Goal: Ask a question

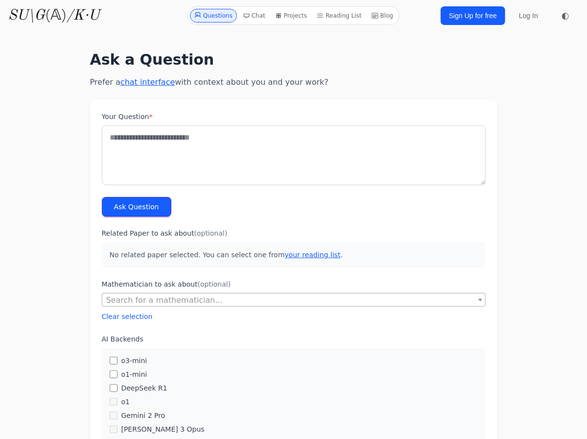
drag, startPoint x: 528, startPoint y: 141, endPoint x: 499, endPoint y: 30, distance: 114.8
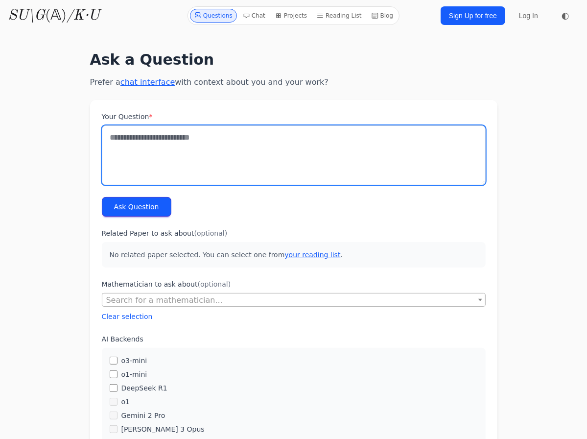
drag, startPoint x: 164, startPoint y: 168, endPoint x: 161, endPoint y: 164, distance: 6.0
click at [163, 166] on textarea "Your Question *" at bounding box center [294, 155] width 384 height 60
type textarea "*"
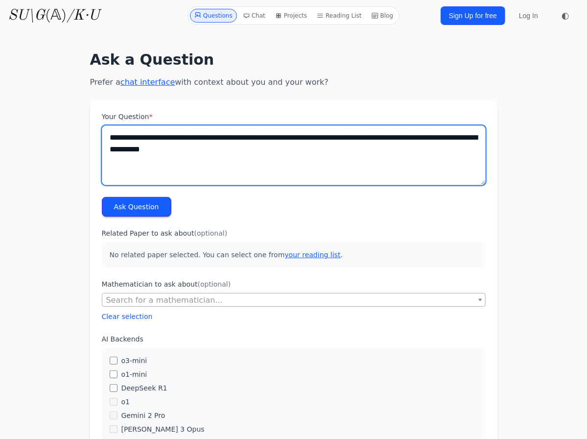
type textarea "**********"
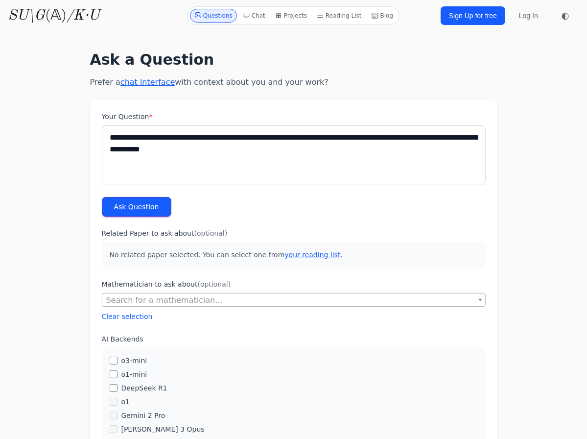
click at [139, 203] on button "Ask Question" at bounding box center [137, 207] width 70 height 20
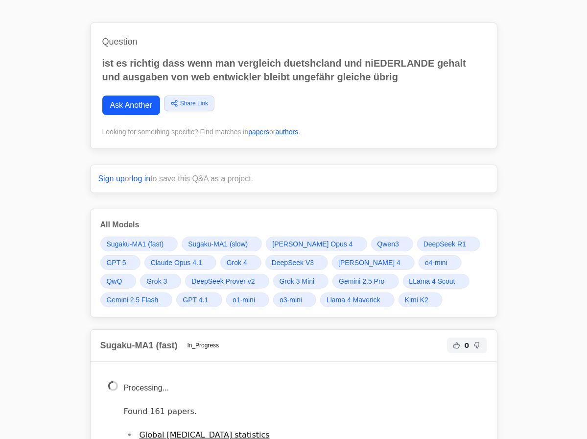
scroll to position [89, 0]
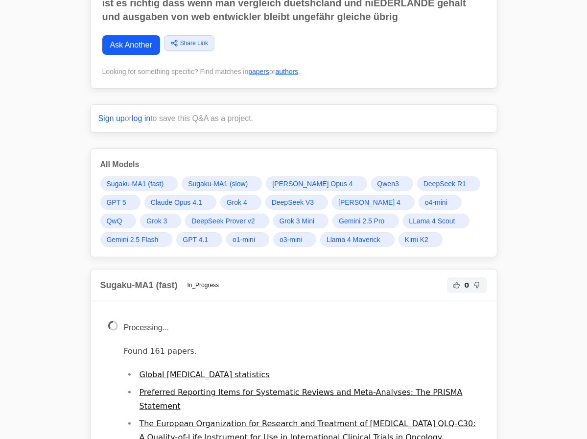
click at [202, 197] on link "Claude Opus 4.1" at bounding box center [180, 202] width 72 height 15
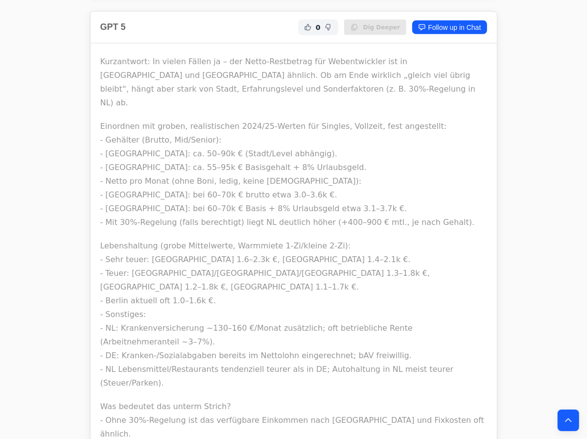
scroll to position [5296, 0]
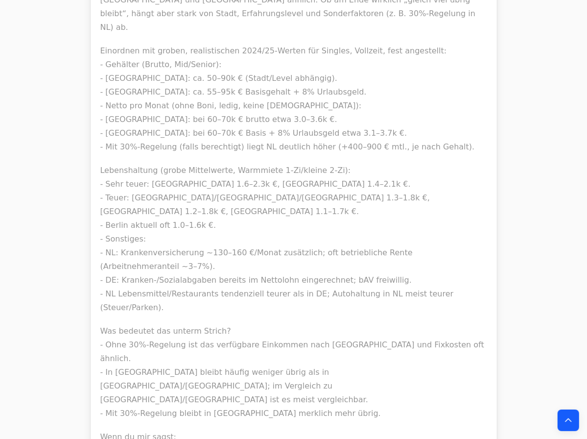
scroll to position [5430, 0]
drag, startPoint x: 141, startPoint y: 118, endPoint x: 209, endPoint y: 135, distance: 69.5
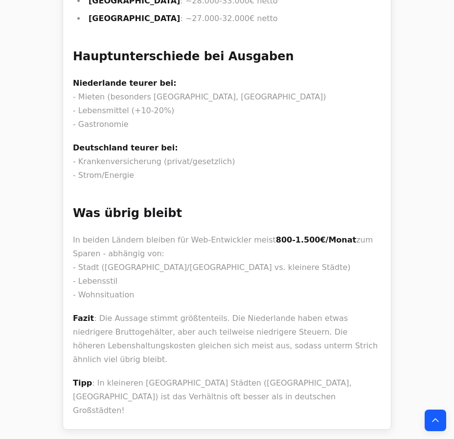
scroll to position [7744, 0]
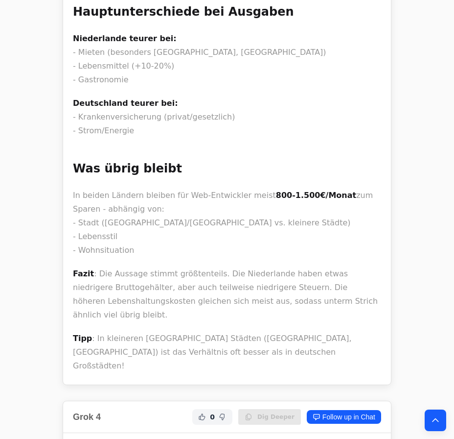
drag, startPoint x: 169, startPoint y: 50, endPoint x: 186, endPoint y: 104, distance: 56.8
drag, startPoint x: 185, startPoint y: 104, endPoint x: 120, endPoint y: 71, distance: 72.3
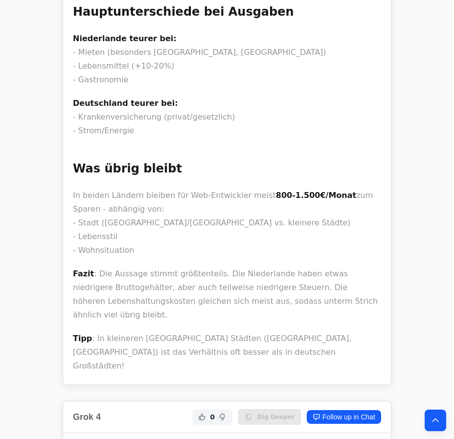
drag, startPoint x: 185, startPoint y: 44, endPoint x: 205, endPoint y: 91, distance: 50.9
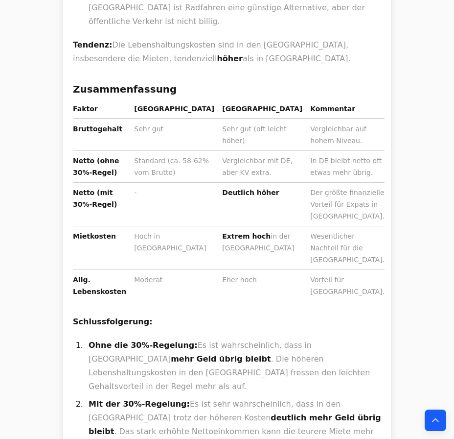
scroll to position [1380, 0]
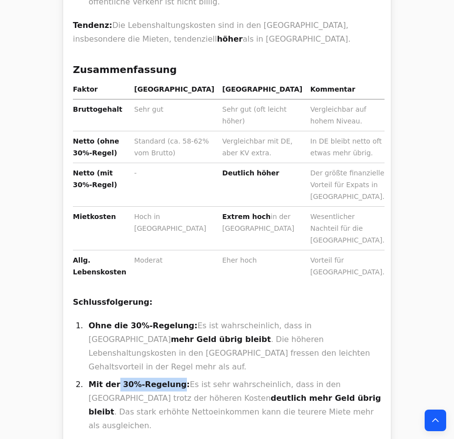
drag, startPoint x: 114, startPoint y: 188, endPoint x: 168, endPoint y: 193, distance: 54.7
click at [168, 379] on strong "Mit der 30%-Regelung:" at bounding box center [139, 383] width 101 height 9
copy strong "30%-Regelung"
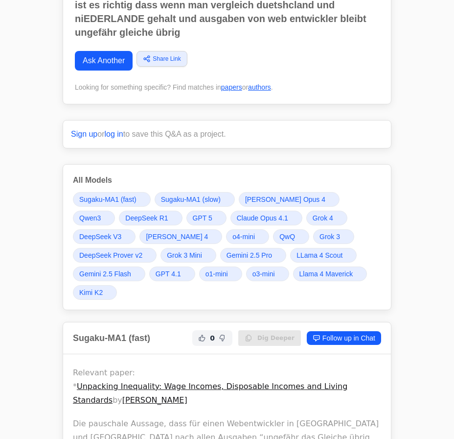
scroll to position [133, 0]
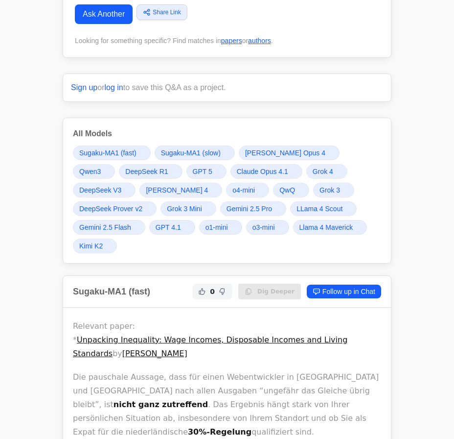
click at [227, 205] on span "Gemini 2.5 Pro" at bounding box center [250, 209] width 46 height 10
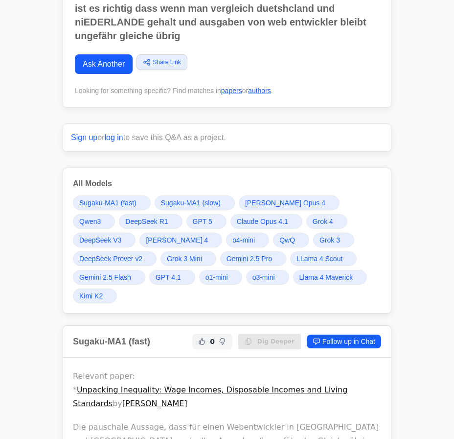
scroll to position [89, 0]
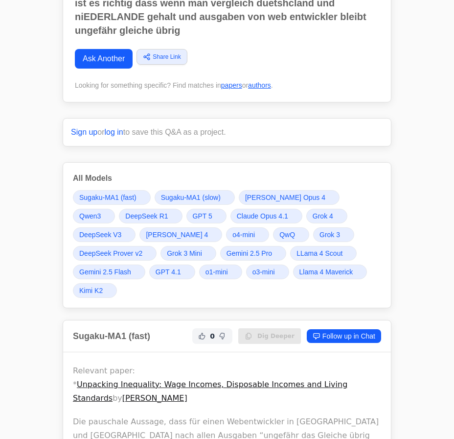
click at [193, 213] on span "GPT 5" at bounding box center [203, 216] width 20 height 10
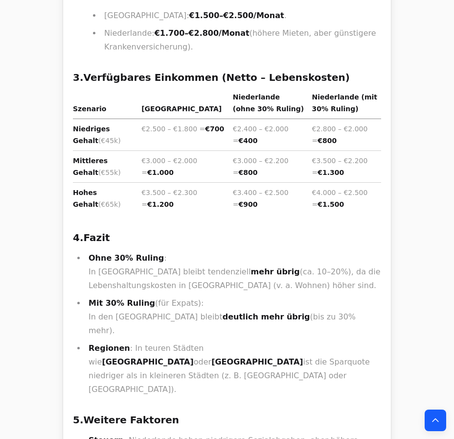
scroll to position [6324, 0]
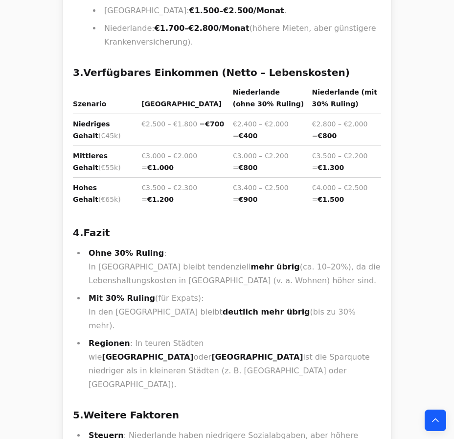
drag, startPoint x: 91, startPoint y: 266, endPoint x: 141, endPoint y: 262, distance: 50.1
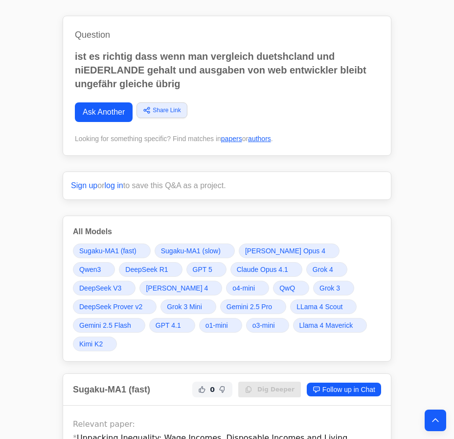
scroll to position [0, 0]
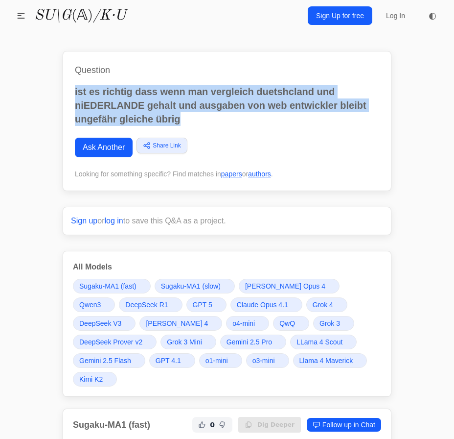
drag, startPoint x: 198, startPoint y: 122, endPoint x: 73, endPoint y: 91, distance: 128.8
click at [73, 91] on div "Question ist es richtig dass wenn man vergleich duetshcland und niEDERLANDE geh…" at bounding box center [227, 121] width 329 height 140
copy p "ist es richtig dass wenn man vergleich duetshcland und niEDERLANDE gehalt und a…"
click at [96, 146] on link "Ask Another" at bounding box center [104, 148] width 58 height 20
drag, startPoint x: 192, startPoint y: 126, endPoint x: 75, endPoint y: 77, distance: 126.2
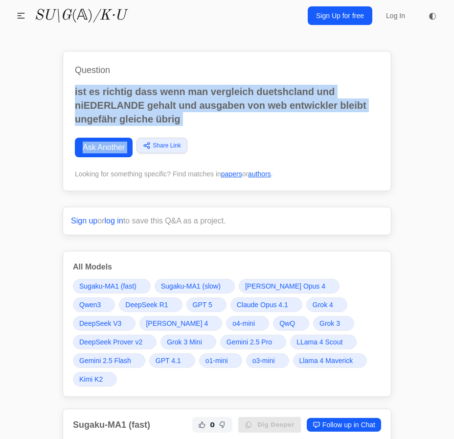
click at [75, 77] on div "Question ist es richtig dass wenn man vergleich duetshcland und niEDERLANDE geh…" at bounding box center [227, 121] width 329 height 140
copy div "ist es richtig dass wenn man vergleich duetshcland und niEDERLANDE gehalt und a…"
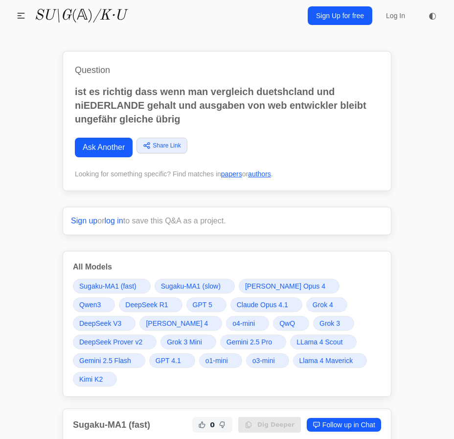
click at [120, 143] on link "Ask Another" at bounding box center [104, 148] width 58 height 20
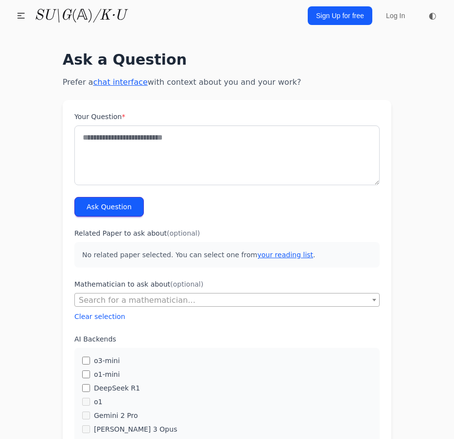
click at [172, 154] on textarea "Your Question *" at bounding box center [227, 155] width 306 height 60
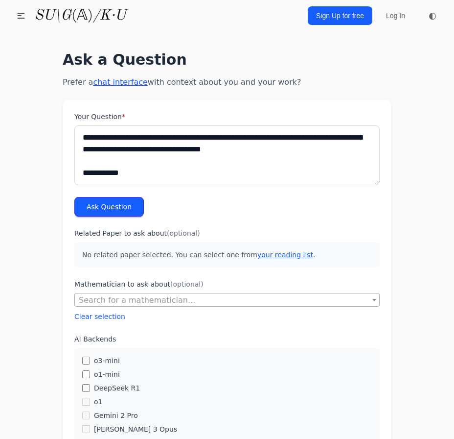
scroll to position [5, 0]
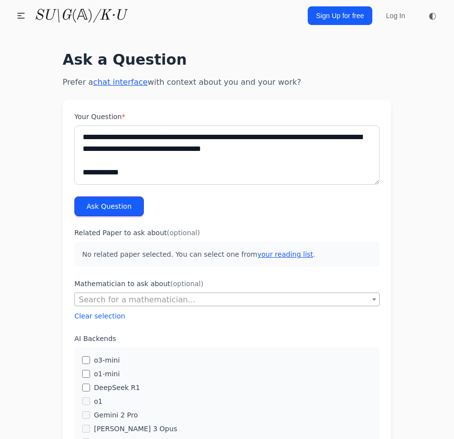
drag, startPoint x: 165, startPoint y: 167, endPoint x: 63, endPoint y: 151, distance: 103.0
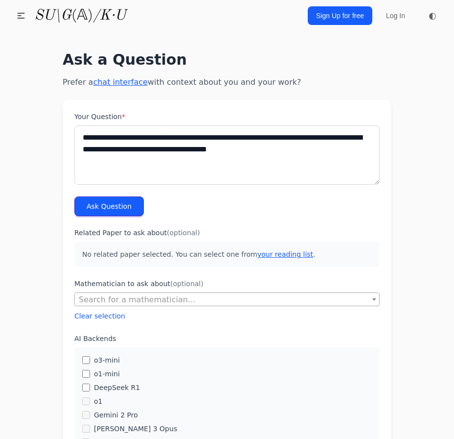
scroll to position [0, 0]
type textarea "**********"
click at [116, 202] on button "Ask Question" at bounding box center [109, 206] width 70 height 20
click at [197, 142] on textarea "**********" at bounding box center [227, 155] width 306 height 60
click at [294, 141] on textarea "**********" at bounding box center [227, 155] width 306 height 60
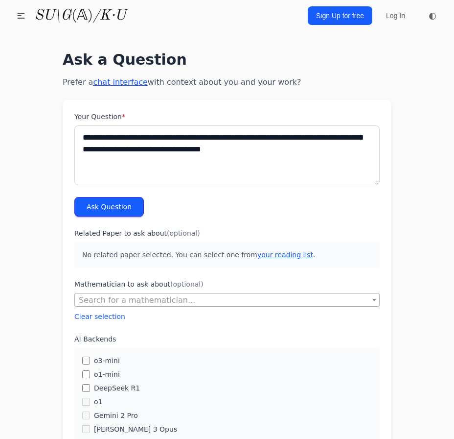
click at [294, 141] on textarea "**********" at bounding box center [227, 155] width 306 height 60
click at [346, 136] on textarea "**********" at bounding box center [227, 155] width 306 height 60
click at [310, 129] on textarea "**********" at bounding box center [227, 155] width 306 height 60
click at [309, 139] on textarea "**********" at bounding box center [227, 155] width 306 height 60
click at [308, 138] on textarea "**********" at bounding box center [227, 155] width 306 height 60
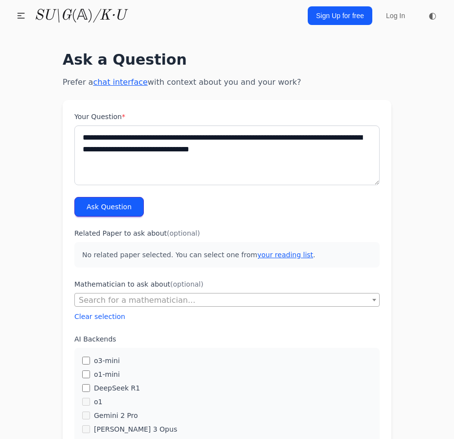
click at [301, 145] on textarea "**********" at bounding box center [227, 155] width 306 height 60
type textarea "**********"
click at [130, 208] on button "Ask Question" at bounding box center [109, 207] width 70 height 20
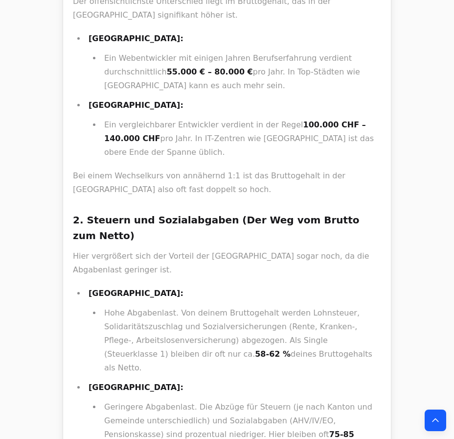
scroll to position [667, 0]
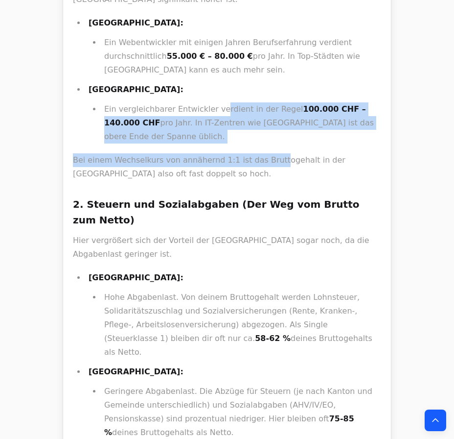
drag, startPoint x: 215, startPoint y: 62, endPoint x: 269, endPoint y: 87, distance: 59.8
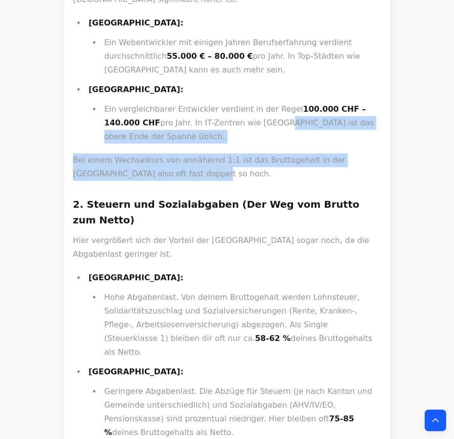
drag, startPoint x: 309, startPoint y: 114, endPoint x: 202, endPoint y: 69, distance: 116.3
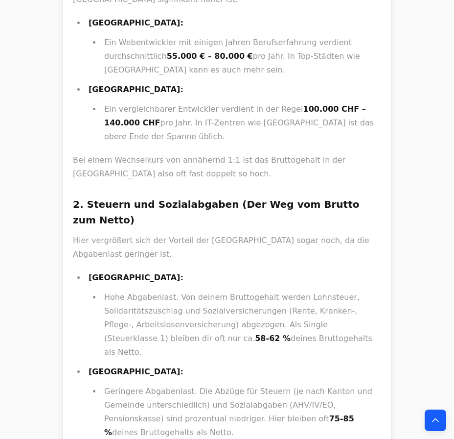
click at [197, 102] on li "Ein vergleichbarer Entwickler verdient in der Regel 100.000 CHF – 140.000 CHF p…" at bounding box center [241, 122] width 280 height 41
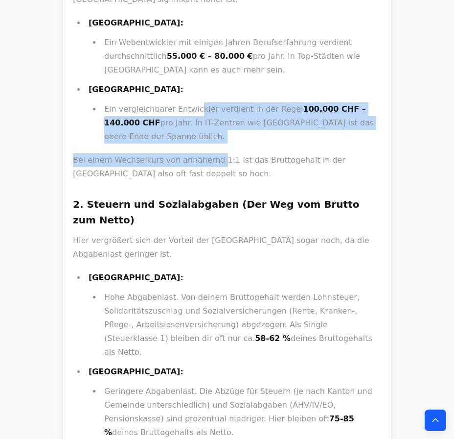
drag, startPoint x: 189, startPoint y: 50, endPoint x: 209, endPoint y: 103, distance: 55.9
click at [209, 153] on p "Bei einem Wechselkurs von annähernd 1:1 ist das Bruttogehalt in der Schweiz als…" at bounding box center [227, 166] width 308 height 27
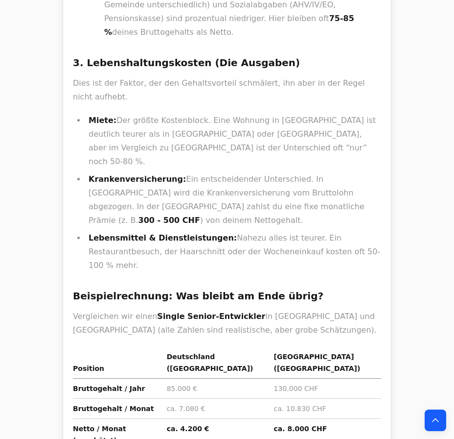
scroll to position [1112, 0]
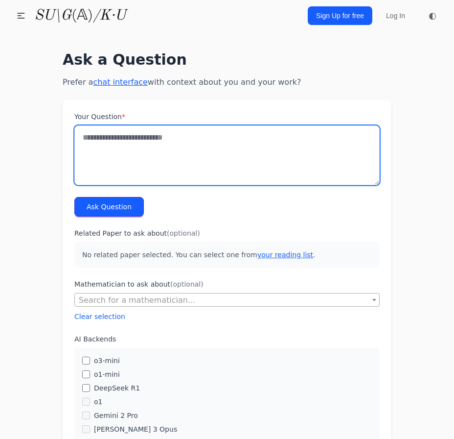
click at [134, 163] on textarea "Your Question *" at bounding box center [227, 155] width 306 height 60
paste textarea "**********"
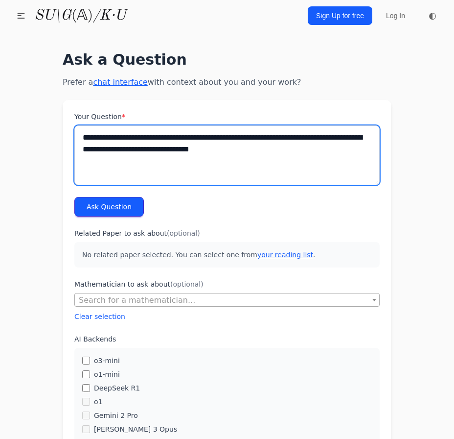
type textarea "**********"
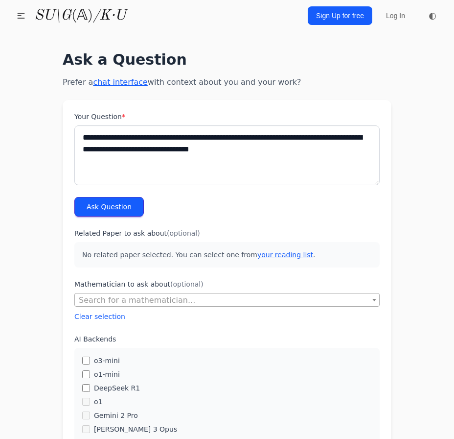
click at [116, 209] on button "Ask Question" at bounding box center [109, 207] width 70 height 20
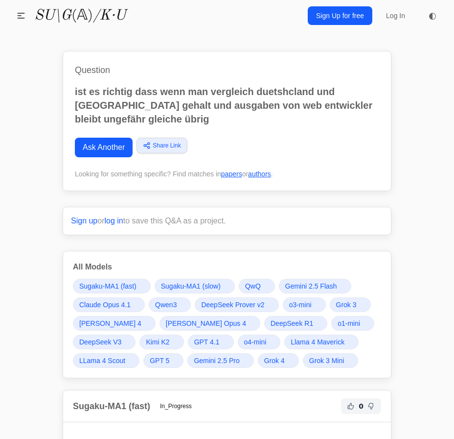
click at [205, 25] on div "Questions Chat Projects Reading List Blog SU\G (𝔸) /K·U Questions Chat Projects…" at bounding box center [227, 15] width 454 height 31
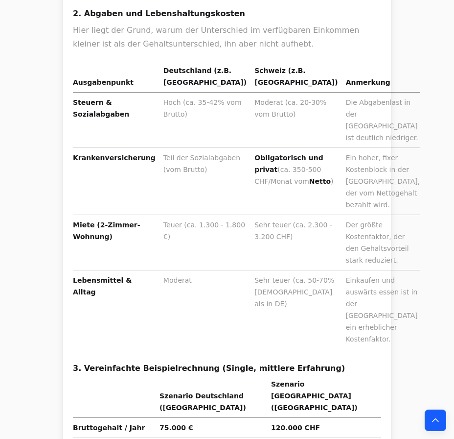
scroll to position [846, 0]
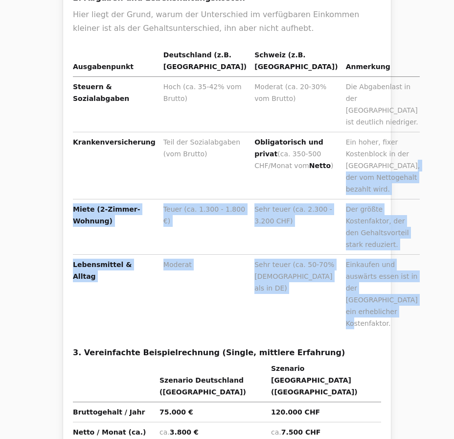
drag, startPoint x: 347, startPoint y: 177, endPoint x: 330, endPoint y: 90, distance: 89.2
click at [330, 90] on tbody "Steuern & Sozialabgaben Hoch (ca. 35-42% vom Brutto) Moderat (ca. 20-30% vom Br…" at bounding box center [246, 205] width 347 height 257
click at [342, 132] on td "Ein hoher, fixer Kostenblock in der Schweiz, der vom Nettogehalt bezahlt wird." at bounding box center [381, 165] width 78 height 67
drag, startPoint x: 330, startPoint y: 85, endPoint x: 338, endPoint y: 187, distance: 102.1
click at [338, 187] on tbody "Steuern & Sozialabgaben Hoch (ca. 35-42% vom Brutto) Moderat (ca. 20-30% vom Br…" at bounding box center [246, 205] width 347 height 257
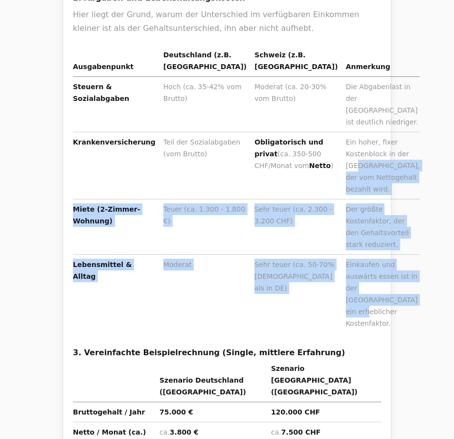
click at [342, 255] on td "Einkaufen und auswärts essen ist in der Schweiz ein erheblicher Kostenfaktor." at bounding box center [381, 294] width 78 height 79
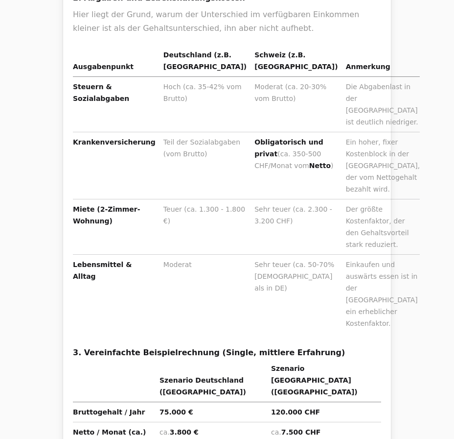
scroll to position [935, 0]
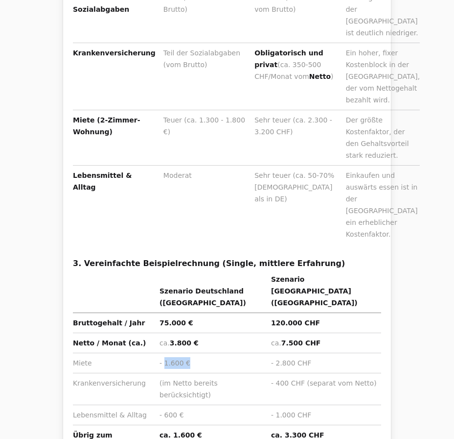
drag, startPoint x: 174, startPoint y: 194, endPoint x: 252, endPoint y: 200, distance: 78.0
click at [252, 353] on td "- 1.600 €" at bounding box center [212, 363] width 112 height 20
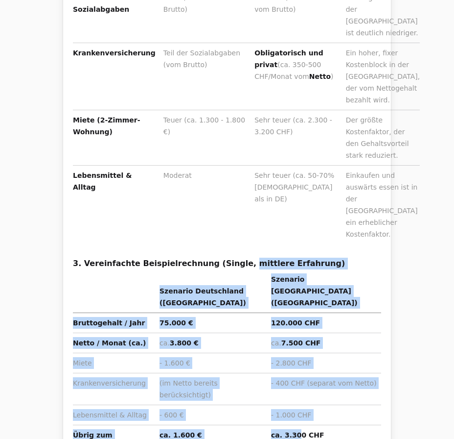
drag, startPoint x: 220, startPoint y: 124, endPoint x: 309, endPoint y: 253, distance: 156.2
click at [309, 253] on div "Zusammenfassend lässt sich sagen, dass die Annahme, es bliebe ungefähr das Glei…" at bounding box center [227, 73] width 308 height 1148
click at [309, 425] on td "ca. 3.300 CHF" at bounding box center [324, 441] width 114 height 32
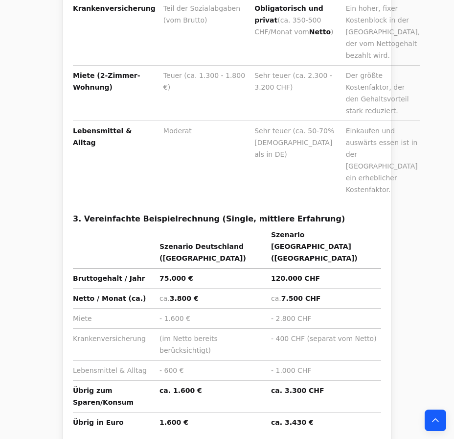
scroll to position [1023, 0]
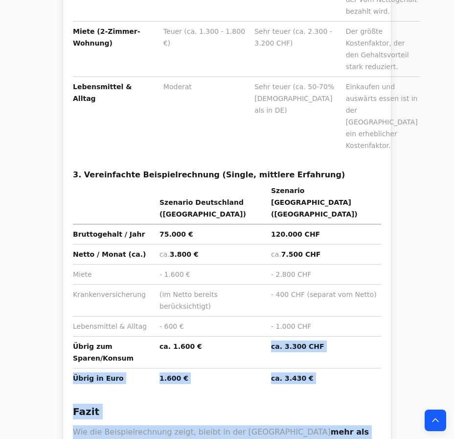
drag, startPoint x: 257, startPoint y: 169, endPoint x: 300, endPoint y: 244, distance: 86.2
click at [300, 427] on strong "mehr als doppelt so viel Geld übrig" at bounding box center [221, 438] width 296 height 23
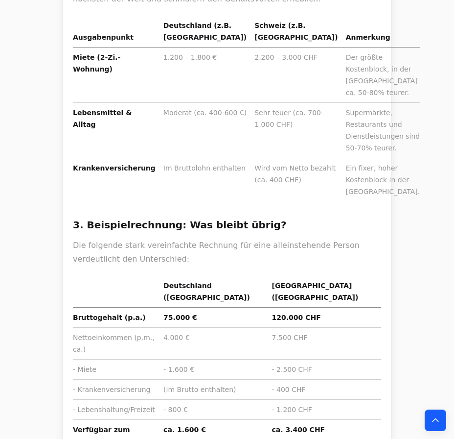
scroll to position [2136, 0]
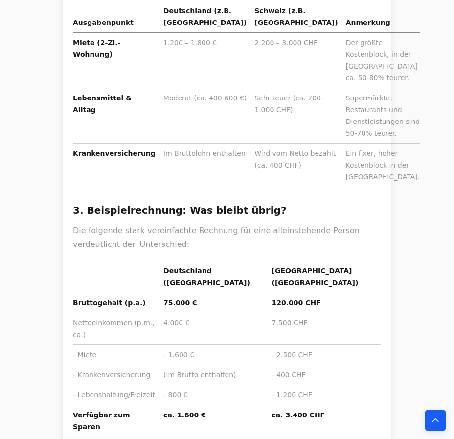
drag, startPoint x: 217, startPoint y: 123, endPoint x: 249, endPoint y: 201, distance: 84.1
click at [249, 201] on div "Die Annahme, dass für einen Webentwickler in der Schweiz nach Abzug aller Koste…" at bounding box center [227, 120] width 308 height 1207
drag, startPoint x: 222, startPoint y: 255, endPoint x: 187, endPoint y: 144, distance: 116.4
click at [187, 144] on div "Die Annahme, dass für einen Webentwickler in der Schweiz nach Abzug aller Koste…" at bounding box center [227, 120] width 308 height 1207
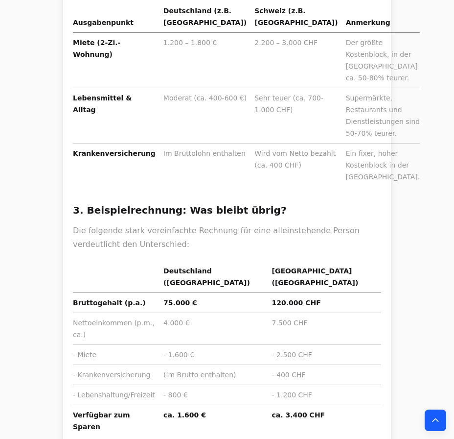
drag, startPoint x: 182, startPoint y: 127, endPoint x: 221, endPoint y: 251, distance: 130.1
click at [221, 251] on div "Die Annahme, dass für einen Webentwickler in der Schweiz nach Abzug aller Koste…" at bounding box center [227, 120] width 308 height 1207
drag, startPoint x: 222, startPoint y: 272, endPoint x: 200, endPoint y: 136, distance: 137.4
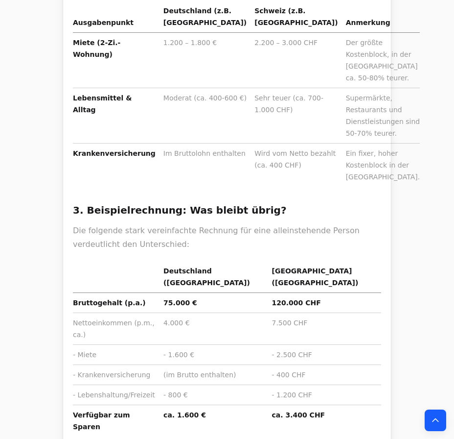
click at [200, 137] on div "Die Annahme, dass für einen Webentwickler in der Schweiz nach Abzug aller Koste…" at bounding box center [227, 120] width 308 height 1207
click at [200, 134] on div "Die Annahme, dass für einen Webentwickler in der Schweiz nach Abzug aller Koste…" at bounding box center [227, 120] width 308 height 1207
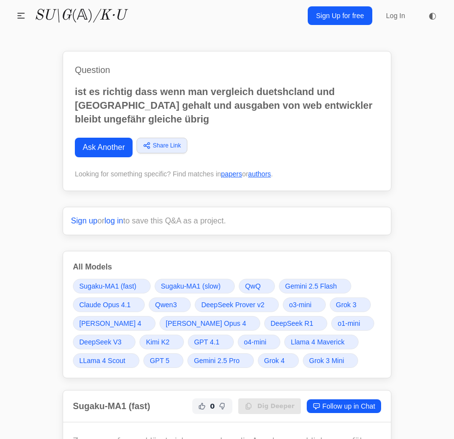
scroll to position [89, 0]
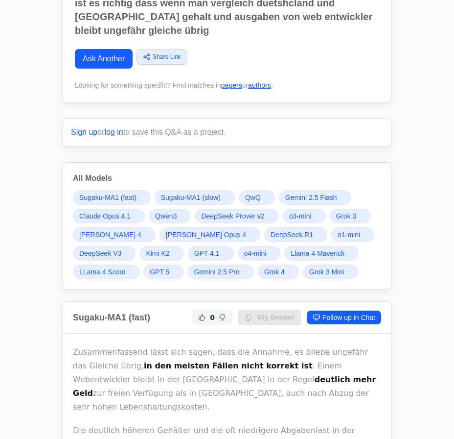
click at [234, 267] on span "Gemini 2.5 Pro" at bounding box center [217, 272] width 46 height 10
click at [168, 267] on span "GPT 5" at bounding box center [160, 272] width 20 height 10
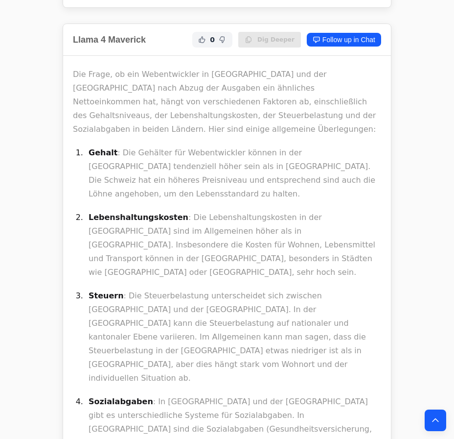
scroll to position [16250, 0]
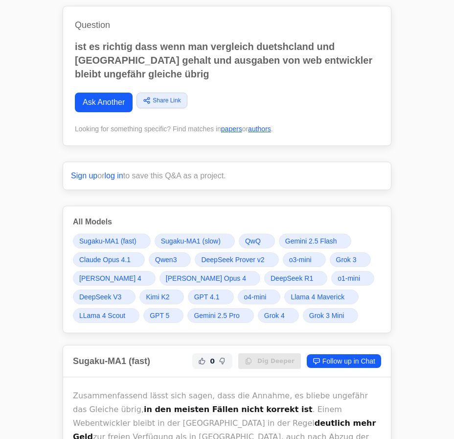
scroll to position [133, 0]
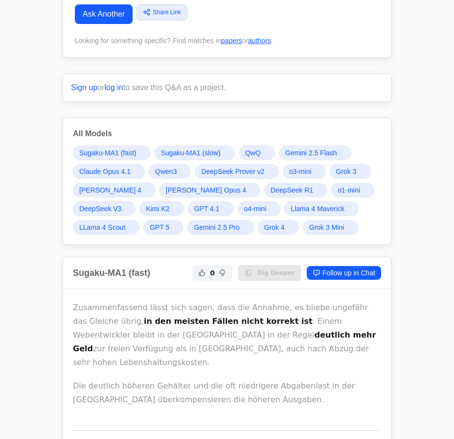
click at [116, 177] on link "Claude Opus 4.1" at bounding box center [109, 171] width 72 height 15
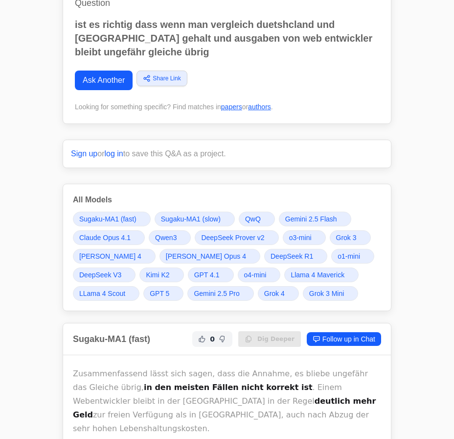
scroll to position [44, 0]
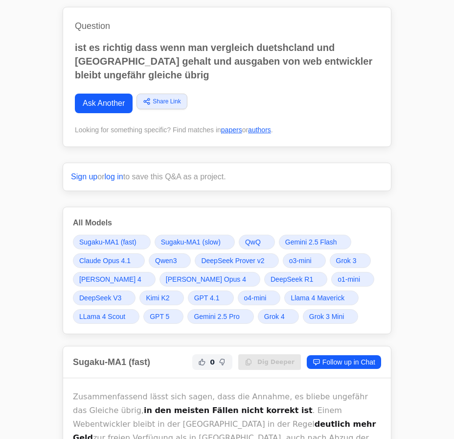
click at [271, 281] on span "DeepSeek R1" at bounding box center [292, 279] width 43 height 10
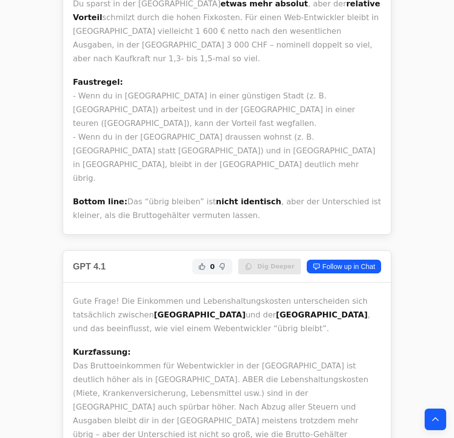
scroll to position [14057, 0]
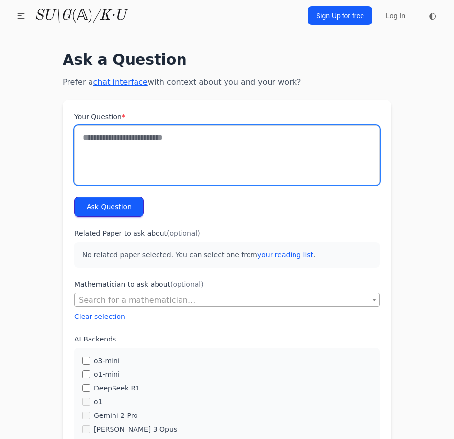
click at [181, 162] on textarea "Your Question *" at bounding box center [227, 155] width 306 height 60
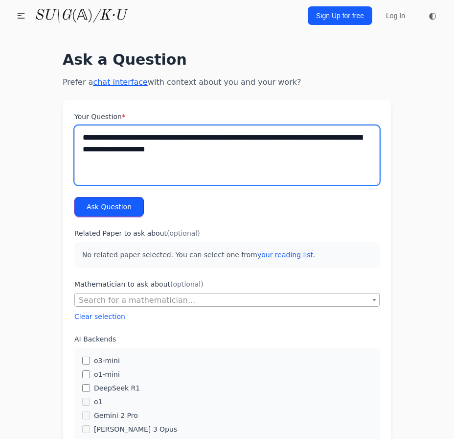
type textarea "**********"
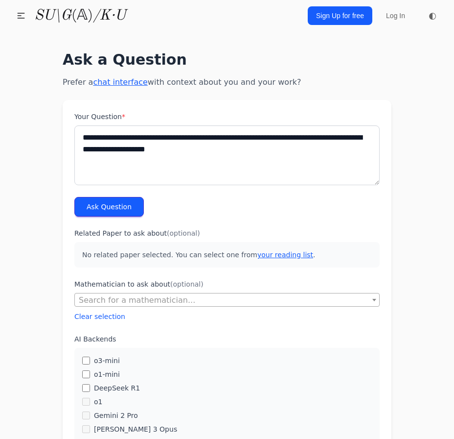
click at [101, 207] on button "Ask Question" at bounding box center [109, 207] width 70 height 20
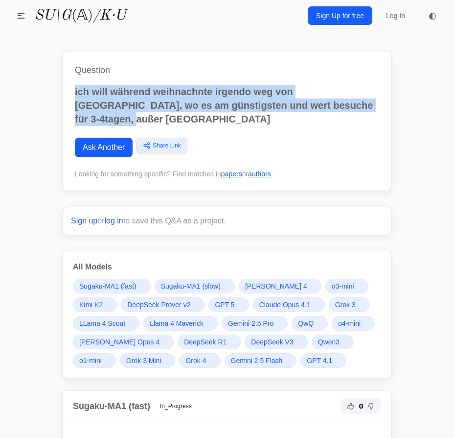
drag, startPoint x: 353, startPoint y: 107, endPoint x: 68, endPoint y: 94, distance: 286.2
click at [68, 94] on div "Question ich will während weihnachnte irgendo weg von bamberg, wo es am günstig…" at bounding box center [227, 121] width 329 height 140
copy p "ich will während weihnachnte irgendo weg von bamberg, wo es am günstigsten und …"
click at [94, 138] on link "Ask Another" at bounding box center [104, 148] width 58 height 20
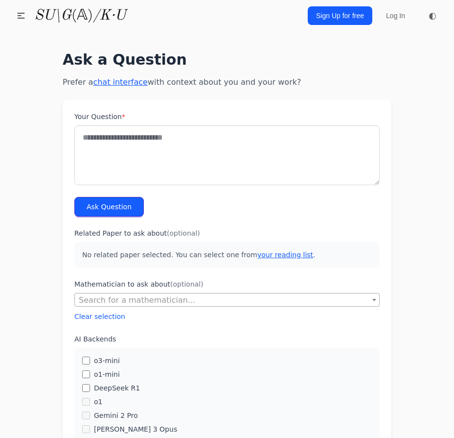
click at [126, 160] on textarea "Your Question *" at bounding box center [227, 155] width 306 height 60
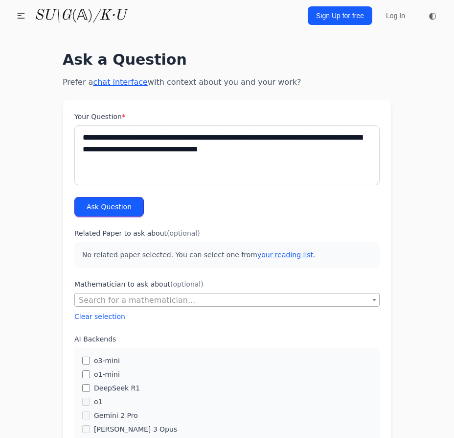
type textarea "**********"
click at [81, 216] on button "Ask Question" at bounding box center [109, 207] width 70 height 20
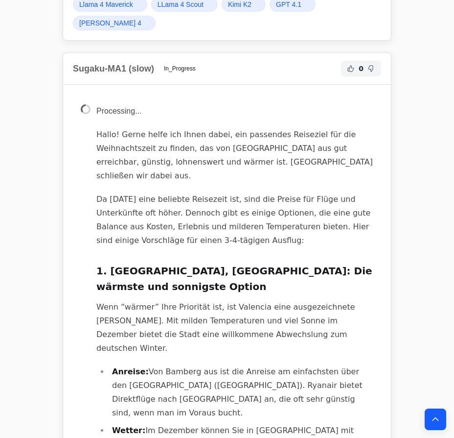
scroll to position [534, 0]
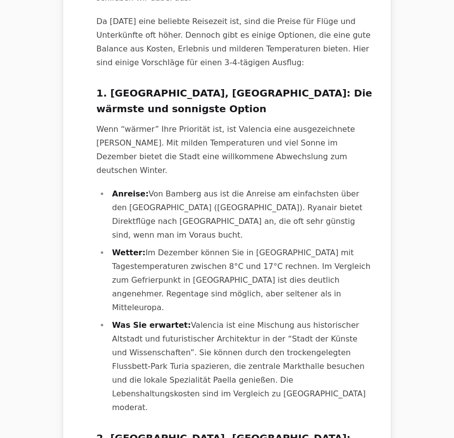
click at [129, 85] on h3 "1. [GEOGRAPHIC_DATA], [GEOGRAPHIC_DATA]: Die wärmste und sonnigste Option" at bounding box center [234, 100] width 277 height 31
copy h3 "[GEOGRAPHIC_DATA]"
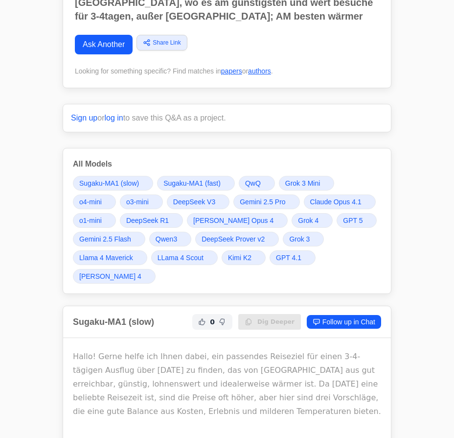
scroll to position [0, 0]
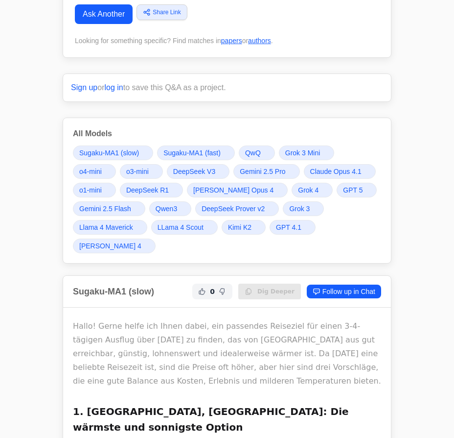
click at [337, 183] on link "GPT 5" at bounding box center [357, 190] width 40 height 15
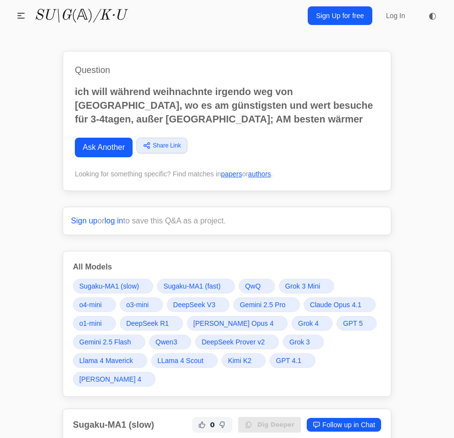
click at [298, 323] on span "Grok 4" at bounding box center [308, 323] width 21 height 10
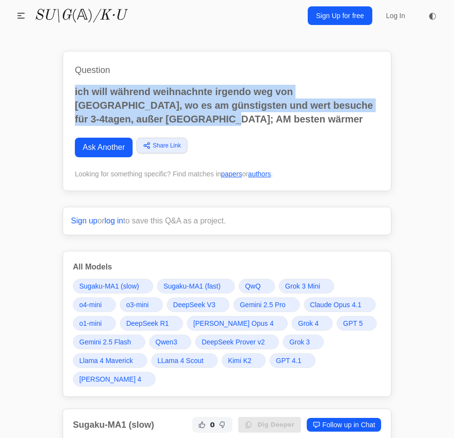
drag, startPoint x: 147, startPoint y: 119, endPoint x: 63, endPoint y: 94, distance: 87.8
click at [63, 94] on div "Question ich will während weihnachnte irgendo weg von bamberg, wo es am günstig…" at bounding box center [227, 121] width 329 height 140
copy p "ich will während weihnachnte irgendo weg von bamberg, wo es am günstigsten und …"
click at [103, 150] on link "Ask Another" at bounding box center [104, 148] width 58 height 20
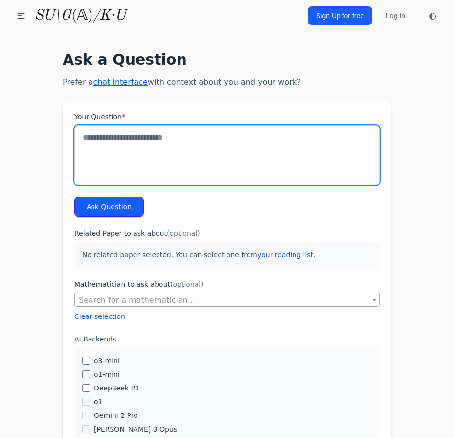
click at [168, 160] on textarea "Your Question *" at bounding box center [227, 155] width 306 height 60
paste textarea "**********"
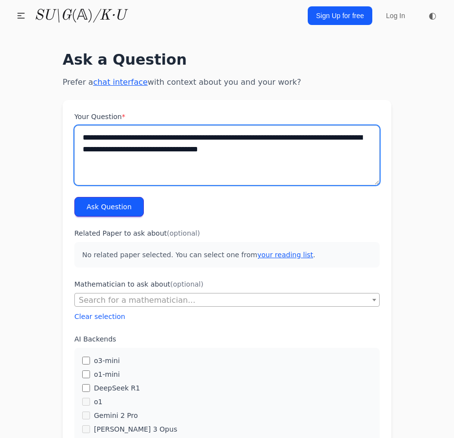
click at [267, 158] on textarea "**********" at bounding box center [227, 155] width 306 height 60
click at [315, 154] on textarea "**********" at bounding box center [227, 155] width 306 height 60
click at [303, 155] on textarea "**********" at bounding box center [227, 155] width 306 height 60
type textarea "**********"
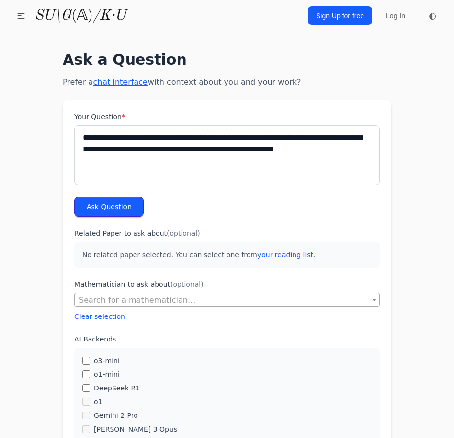
click at [82, 205] on button "Ask Question" at bounding box center [109, 207] width 70 height 20
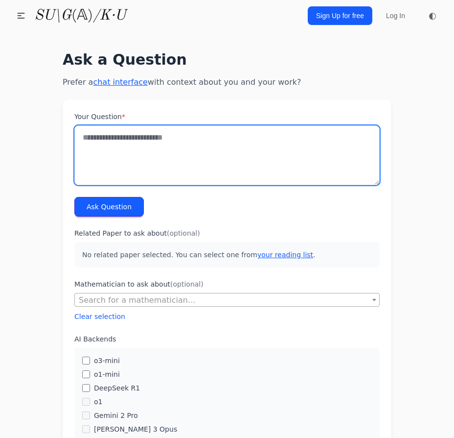
drag, startPoint x: 0, startPoint y: 0, endPoint x: 201, endPoint y: 167, distance: 261.8
click at [201, 167] on textarea "Your Question *" at bounding box center [227, 155] width 306 height 60
click at [201, 159] on textarea "Your Question *" at bounding box center [227, 155] width 306 height 60
type textarea "**********"
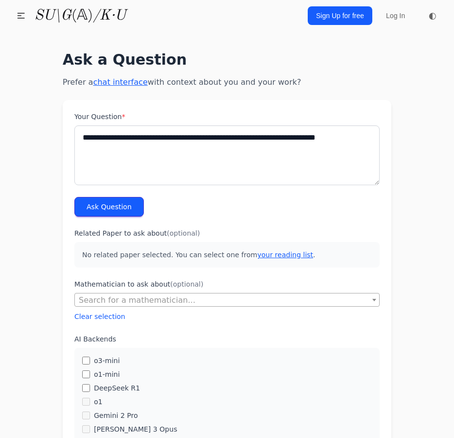
click at [129, 201] on button "Ask Question" at bounding box center [109, 207] width 70 height 20
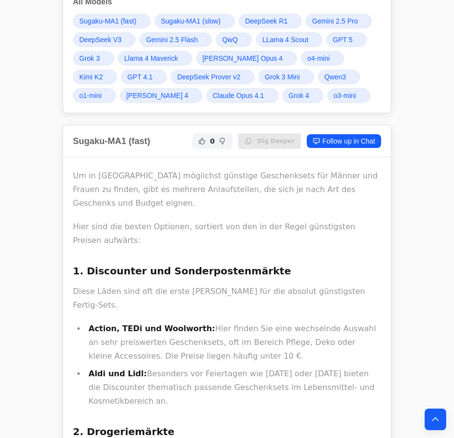
scroll to position [267, 0]
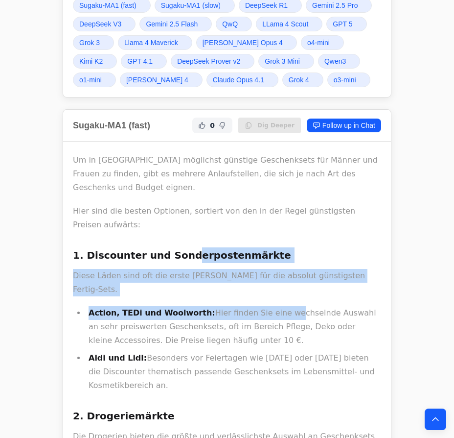
drag, startPoint x: 184, startPoint y: 229, endPoint x: 280, endPoint y: 274, distance: 105.8
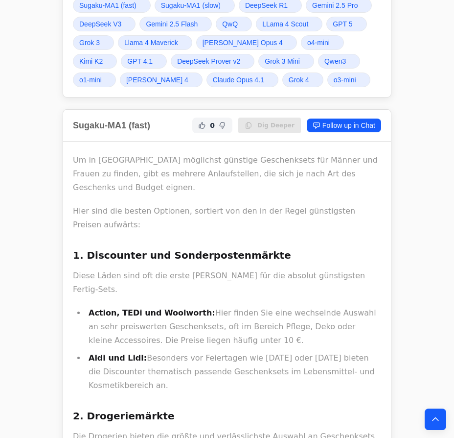
click at [280, 306] on li "Action, TEDi und Woolworth: Hier finden Sie eine wechselnde Auswahl an sehr pre…" at bounding box center [234, 326] width 296 height 41
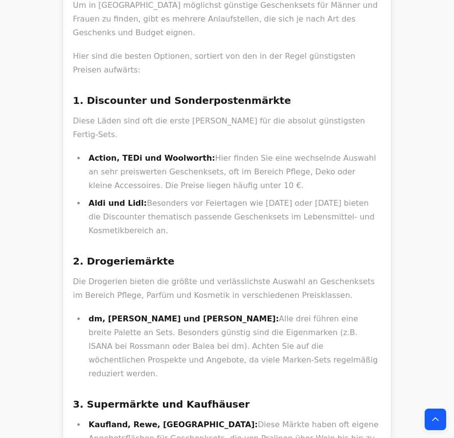
scroll to position [445, 0]
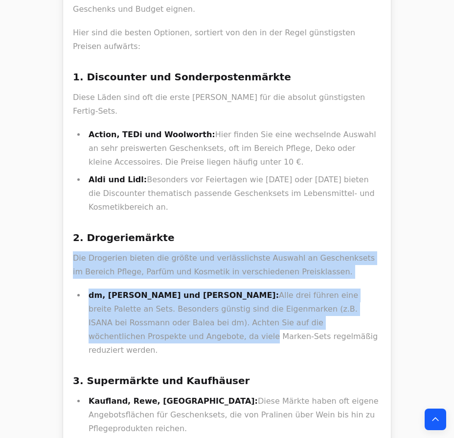
drag, startPoint x: 233, startPoint y: 190, endPoint x: 292, endPoint y: 282, distance: 109.9
click at [291, 279] on div "Um in [GEOGRAPHIC_DATA] möglichst günstige Geschenksets für Männer und Frauen z…" at bounding box center [227, 399] width 308 height 848
click at [292, 288] on li "dm, [PERSON_NAME] und [PERSON_NAME]: Alle drei führen eine breite Palette an Se…" at bounding box center [234, 322] width 296 height 69
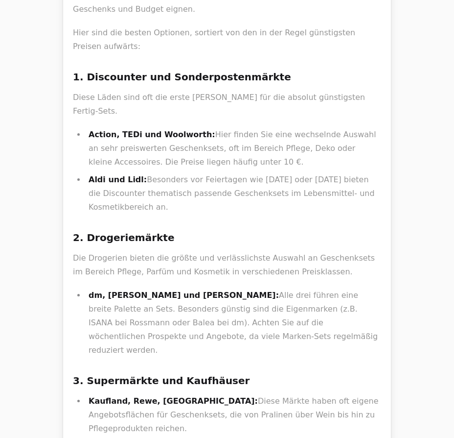
drag, startPoint x: 292, startPoint y: 308, endPoint x: 188, endPoint y: 217, distance: 138.4
drag, startPoint x: 166, startPoint y: 185, endPoint x: 218, endPoint y: 295, distance: 121.8
click at [218, 295] on div "Um in [GEOGRAPHIC_DATA] möglichst günstige Geschenksets für Männer und Frauen z…" at bounding box center [227, 399] width 308 height 848
click at [218, 295] on li "dm, [PERSON_NAME] und [PERSON_NAME]: Alle drei führen eine breite Palette an Se…" at bounding box center [234, 322] width 296 height 69
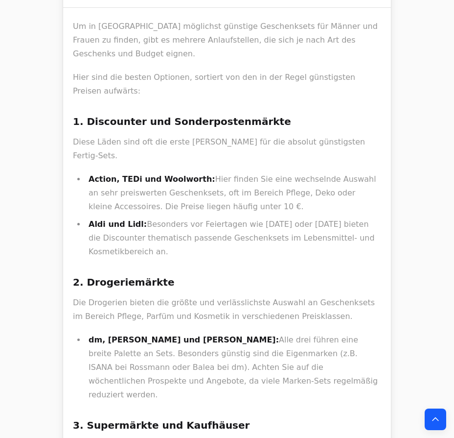
scroll to position [623, 0]
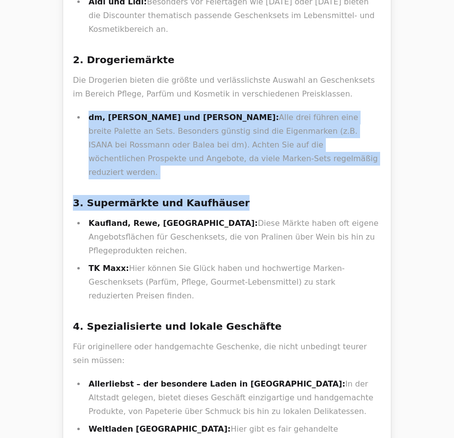
drag, startPoint x: 87, startPoint y: 61, endPoint x: 251, endPoint y: 126, distance: 176.0
click at [251, 126] on div "Um in [GEOGRAPHIC_DATA] möglichst günstige Geschenksets für Männer und Frauen z…" at bounding box center [227, 221] width 308 height 848
click at [252, 126] on div "Um in [GEOGRAPHIC_DATA] möglichst günstige Geschenksets für Männer und Frauen z…" at bounding box center [227, 221] width 308 height 848
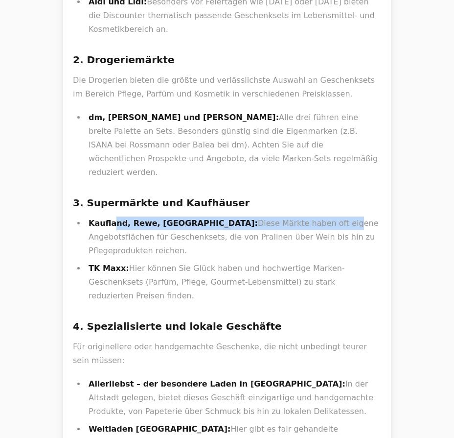
drag, startPoint x: 112, startPoint y: 168, endPoint x: 260, endPoint y: 164, distance: 148.9
click at [260, 216] on li "Kaufland, Rewe, Edeka: Diese Märkte haben oft eigene Angebotsflächen für Gesche…" at bounding box center [234, 236] width 296 height 41
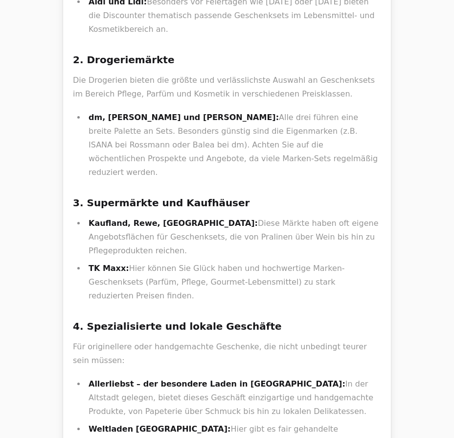
click at [206, 117] on li "dm, [PERSON_NAME] und [PERSON_NAME]: Alle drei führen eine breite Palette an Se…" at bounding box center [234, 145] width 296 height 69
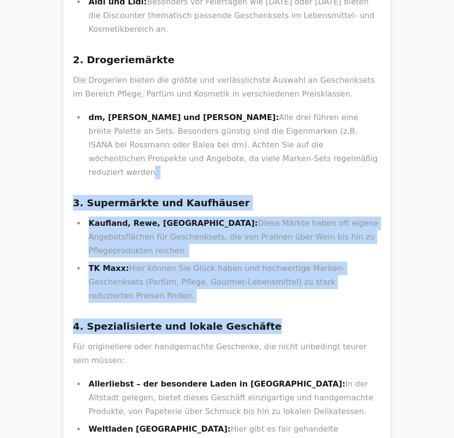
drag, startPoint x: 239, startPoint y: 150, endPoint x: 326, endPoint y: 240, distance: 125.7
click at [326, 239] on div "Um in [GEOGRAPHIC_DATA] möglichst günstige Geschenksets für Männer und Frauen z…" at bounding box center [227, 221] width 308 height 848
click at [325, 318] on h3 "4. Spezialisierte und lokale Geschäfte" at bounding box center [227, 326] width 308 height 16
click at [347, 216] on ul "Kaufland, Rewe, Edeka: Diese Märkte haben oft eigene Angebotsflächen für Gesche…" at bounding box center [227, 259] width 308 height 86
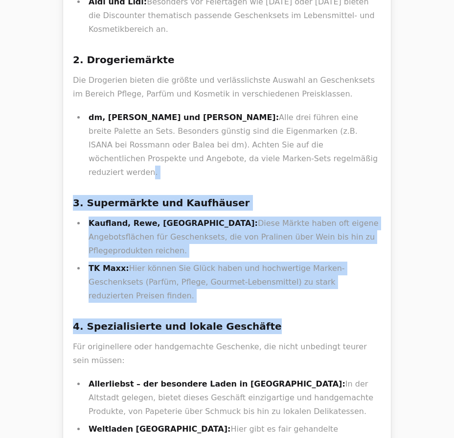
click at [330, 261] on li "TK Maxx: Hier können Sie Glück haben und hochwertige Marken-Geschenksets (Parfü…" at bounding box center [234, 281] width 296 height 41
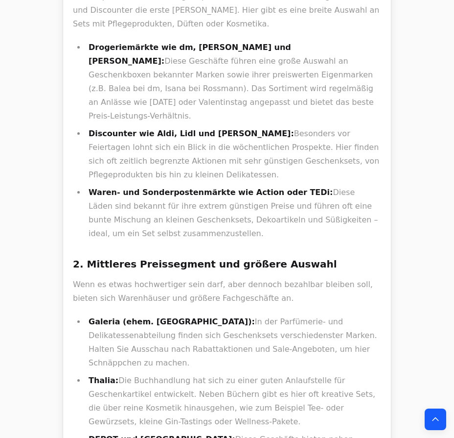
scroll to position [1424, 0]
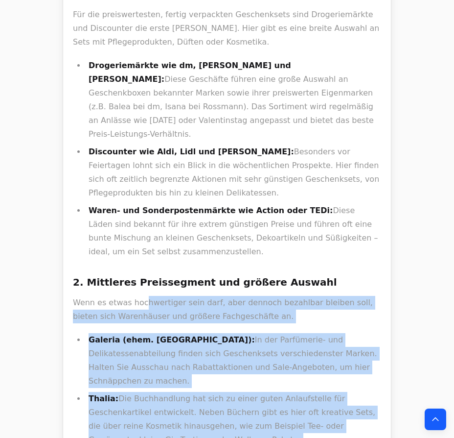
drag, startPoint x: 139, startPoint y: 131, endPoint x: 212, endPoint y: 269, distance: 155.9
click at [212, 269] on div "In [GEOGRAPHIC_DATA] gibt es zahlreiche Möglichkeiten, um günstige und schöne G…" at bounding box center [227, 375] width 308 height 918
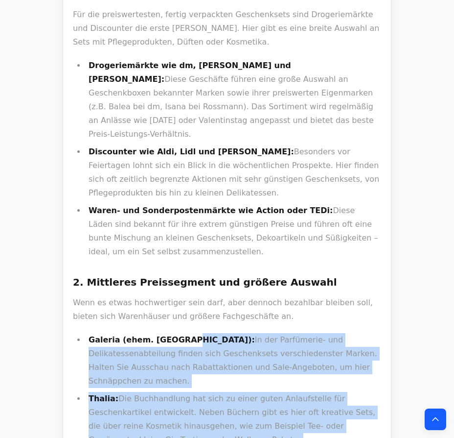
drag, startPoint x: 223, startPoint y: 310, endPoint x: 167, endPoint y: 160, distance: 160.3
click at [167, 160] on div "In [GEOGRAPHIC_DATA] gibt es zahlreiche Möglichkeiten, um günstige und schöne G…" at bounding box center [227, 375] width 308 height 918
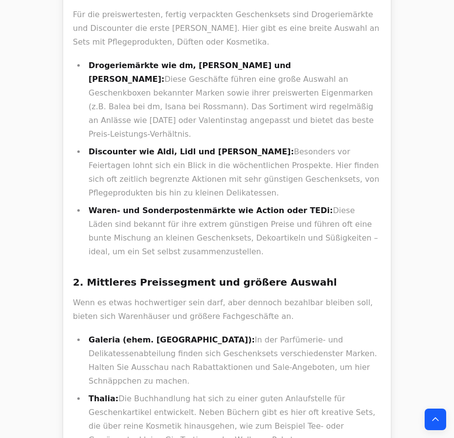
click at [164, 296] on p "Wenn es etwas hochwertiger sein darf, aber dennoch bezahlbar bleiben soll, biet…" at bounding box center [227, 309] width 308 height 27
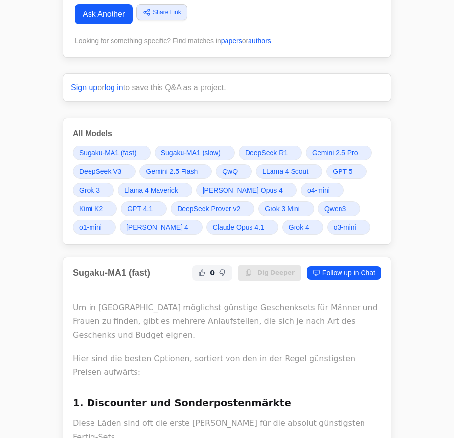
scroll to position [89, 0]
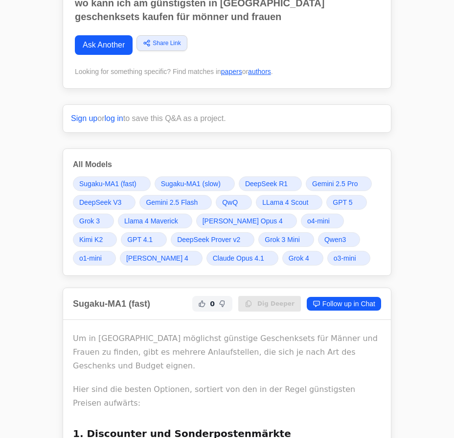
click at [346, 199] on span "GPT 5" at bounding box center [343, 202] width 20 height 10
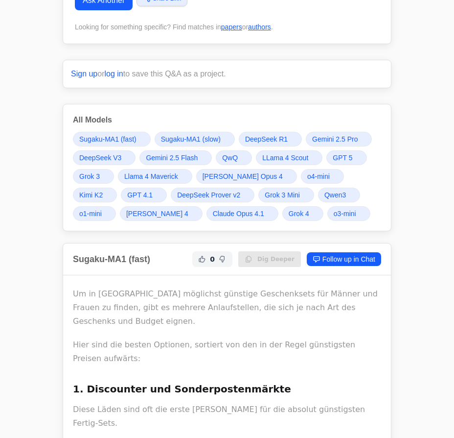
click at [289, 209] on span "Grok 4" at bounding box center [299, 214] width 21 height 10
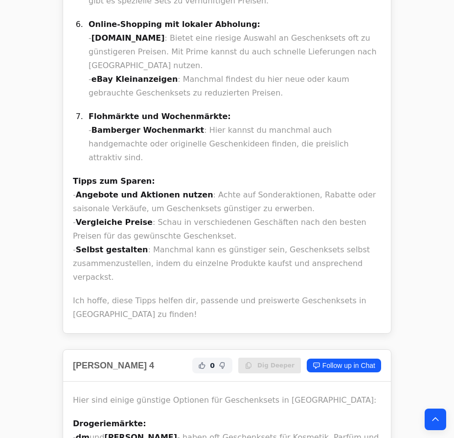
scroll to position [17286, 0]
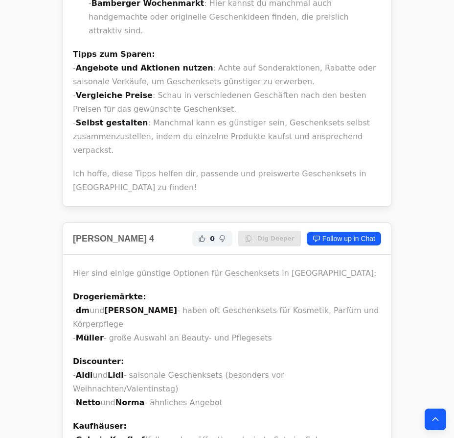
drag, startPoint x: 231, startPoint y: 59, endPoint x: 295, endPoint y: 77, distance: 66.2
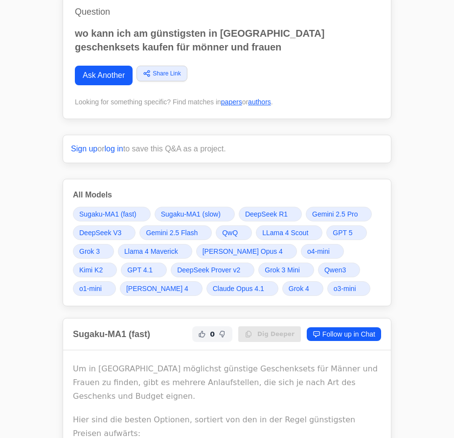
scroll to position [0, 0]
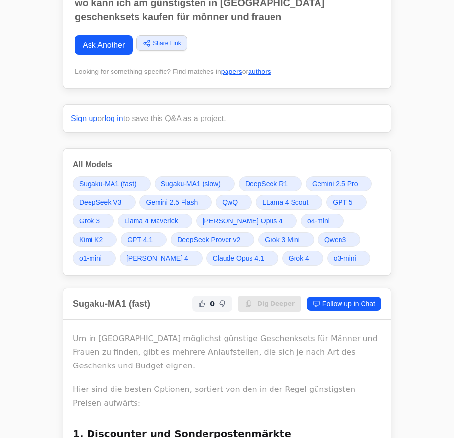
click at [325, 183] on span "Gemini 2.5 Pro" at bounding box center [335, 184] width 46 height 10
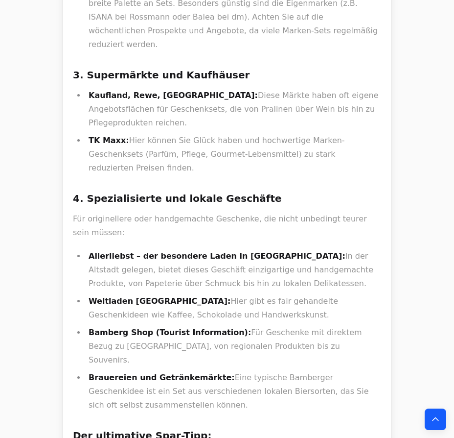
scroll to position [735, 0]
